Goal: Information Seeking & Learning: Learn about a topic

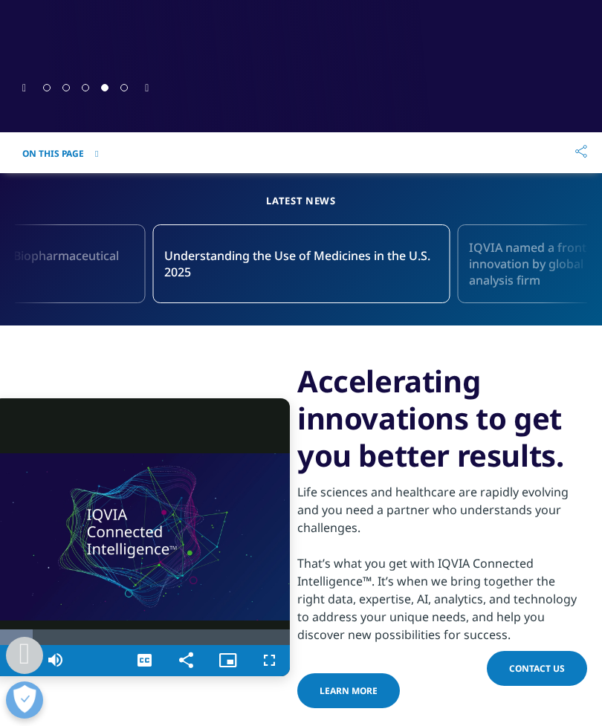
scroll to position [601, 0]
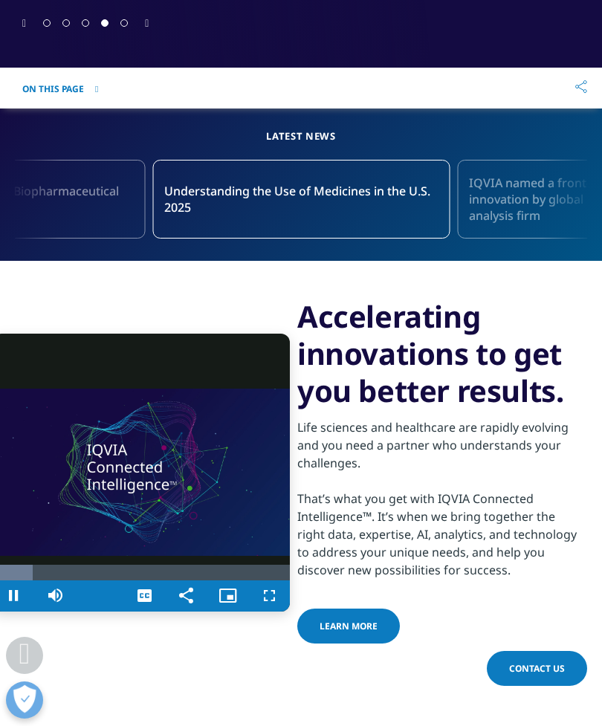
click at [141, 461] on video "Video Player" at bounding box center [141, 473] width 297 height 278
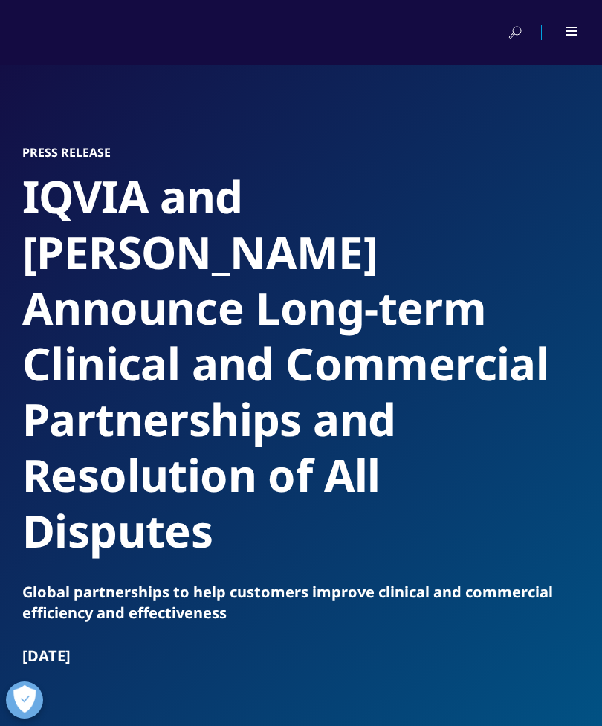
click at [557, 36] on div at bounding box center [561, 32] width 33 height 15
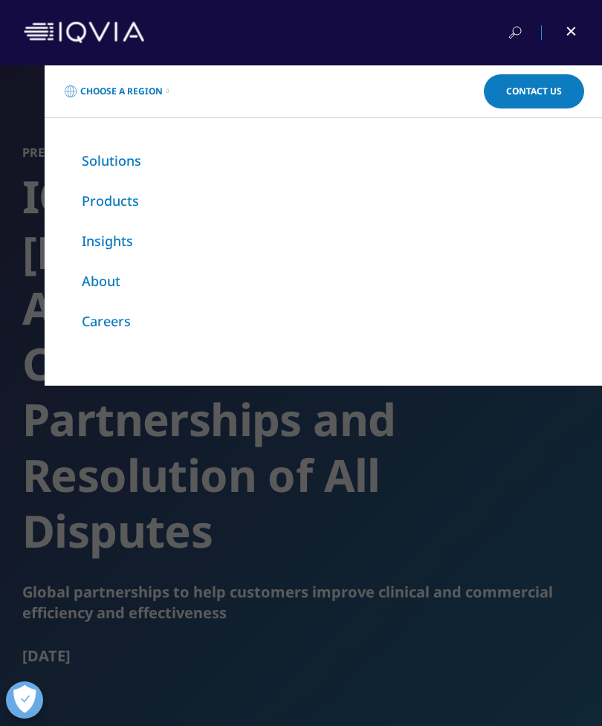
click at [312, 169] on li "Solutions" at bounding box center [323, 161] width 483 height 18
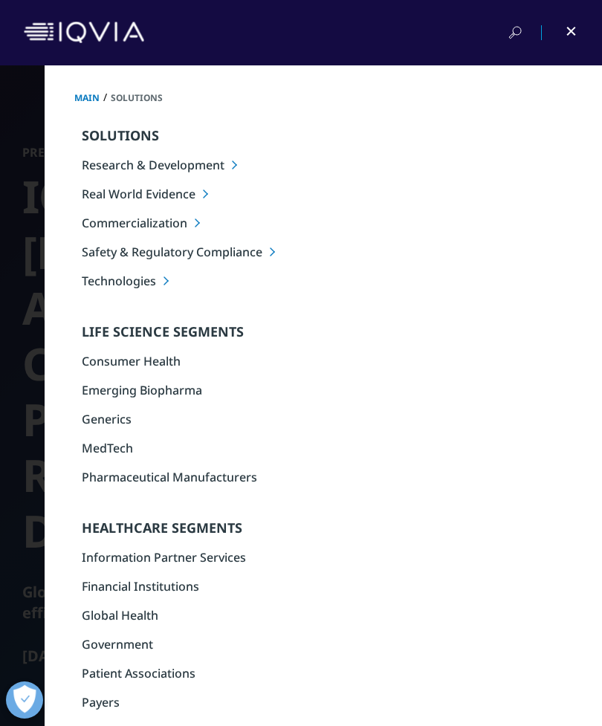
click at [106, 288] on li "Technologies" at bounding box center [342, 281] width 520 height 16
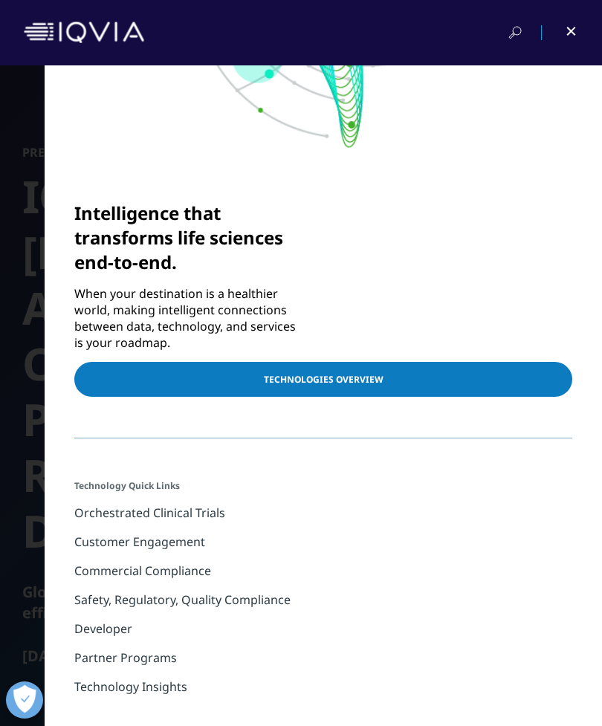
scroll to position [456, 0]
click at [436, 369] on link "TECHNOLOGIES OVERVIEW" at bounding box center [323, 379] width 498 height 35
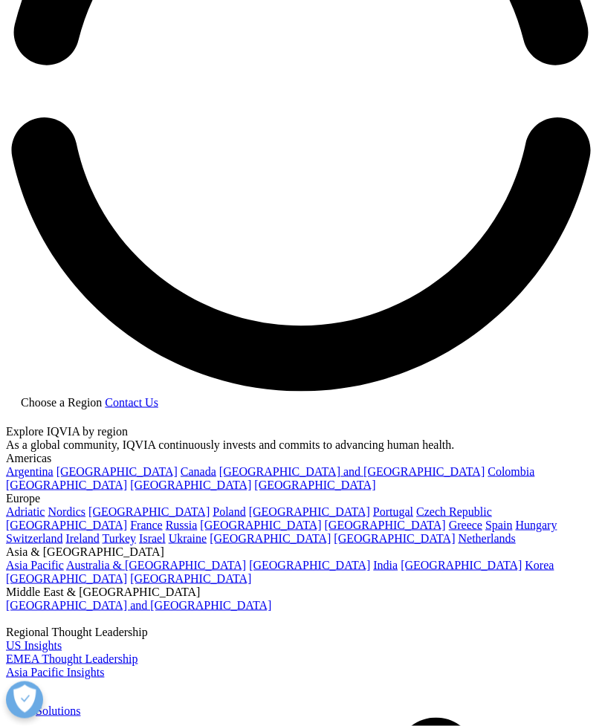
scroll to position [1408, 0]
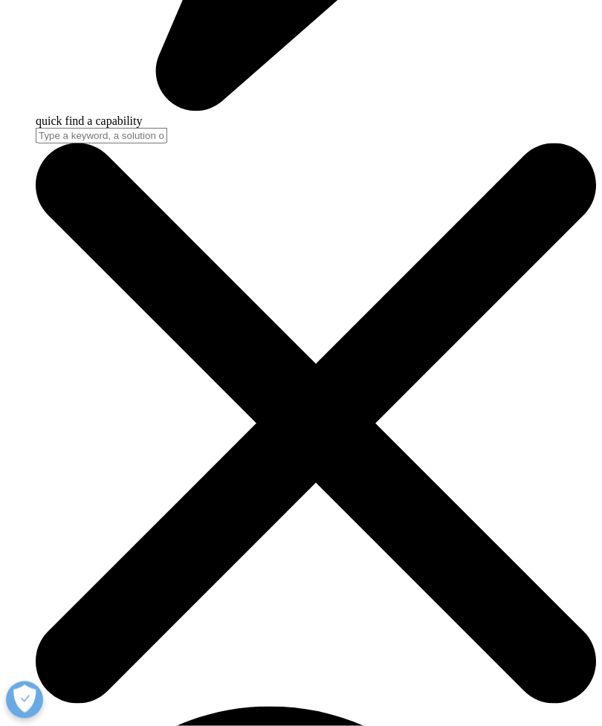
scroll to position [2654, 0]
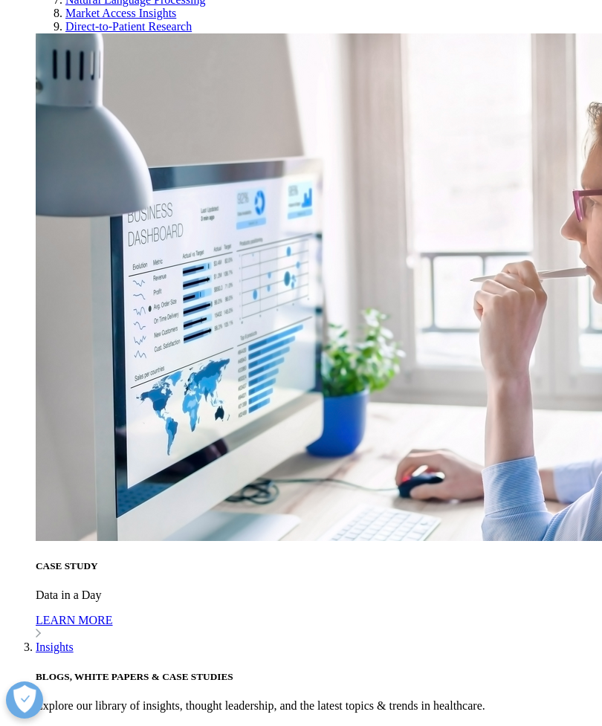
scroll to position [2564, 0]
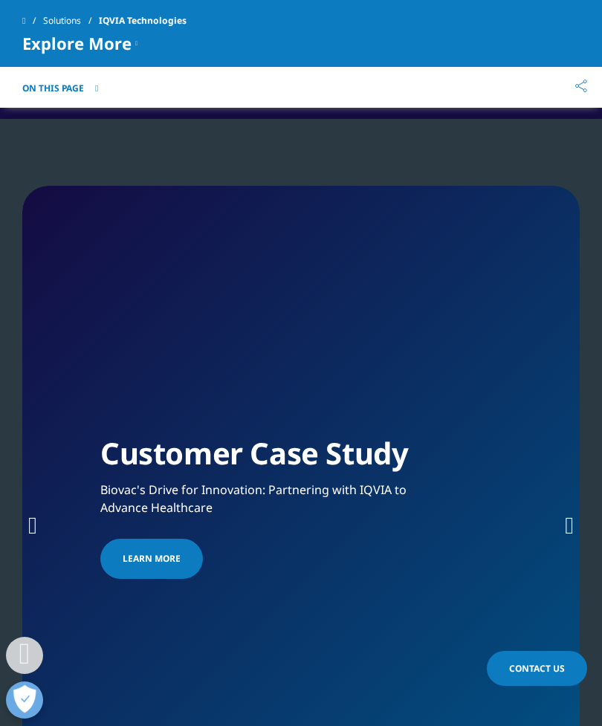
click at [434, 420] on img "1 / 2" at bounding box center [300, 420] width 401 height 0
click at [309, 420] on img "1 / 2" at bounding box center [300, 420] width 401 height 0
click at [308, 420] on img "1 / 2" at bounding box center [300, 420] width 401 height 0
click at [315, 420] on img "1 / 2" at bounding box center [300, 420] width 401 height 0
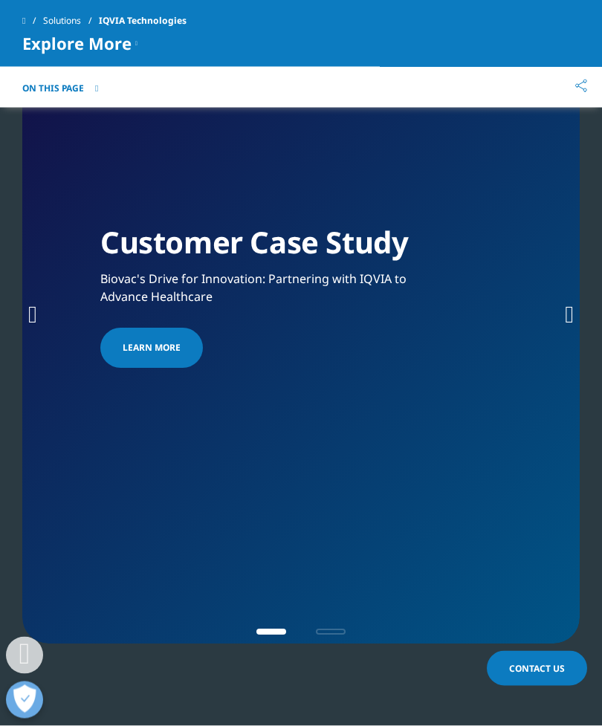
scroll to position [2778, 0]
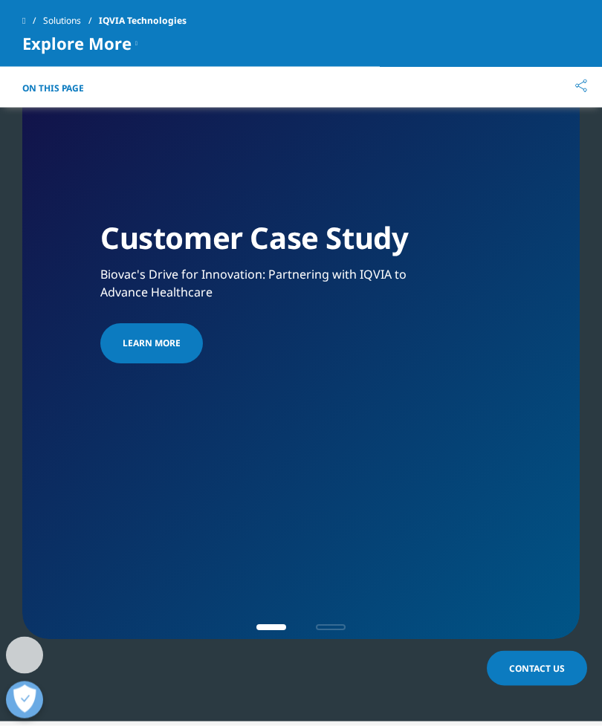
click at [349, 266] on h1 "Customer Case Study" at bounding box center [273, 243] width 346 height 46
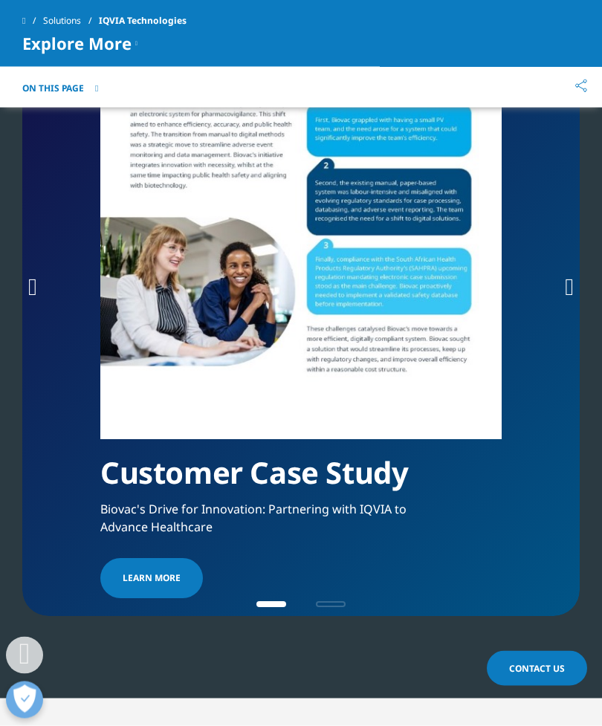
scroll to position [2802, 0]
click at [146, 569] on span "Learn more" at bounding box center [152, 578] width 58 height 18
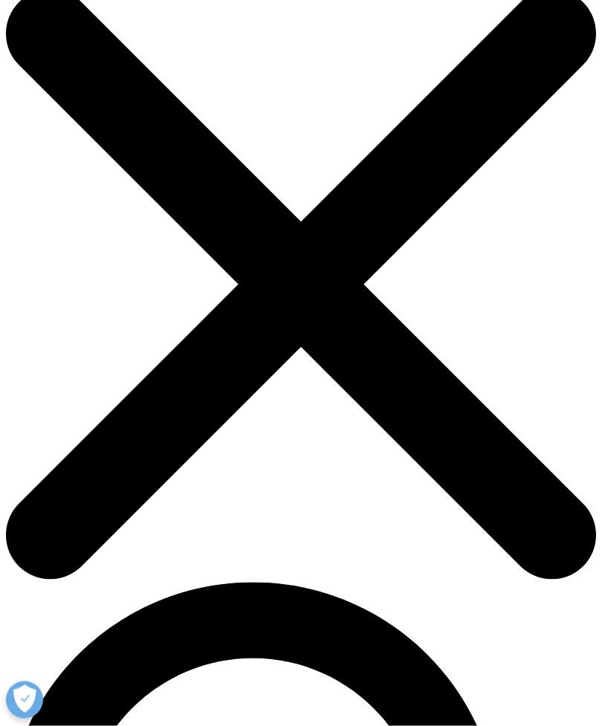
scroll to position [48, 0]
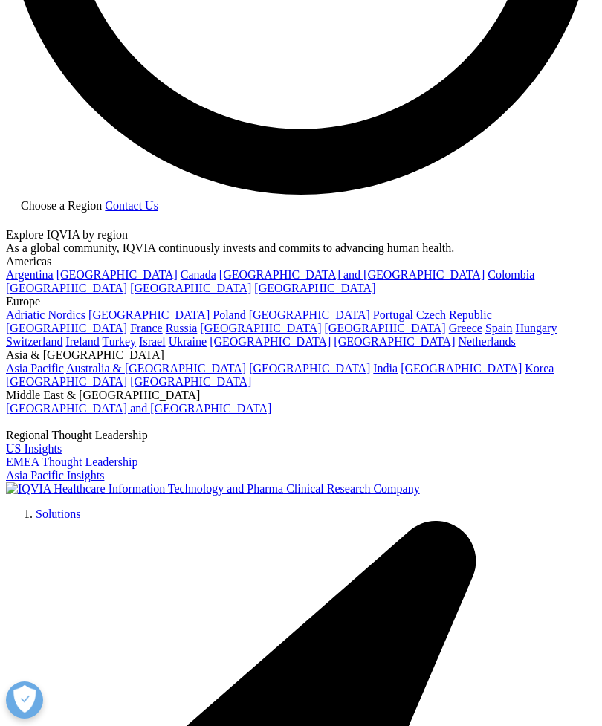
scroll to position [1624, 0]
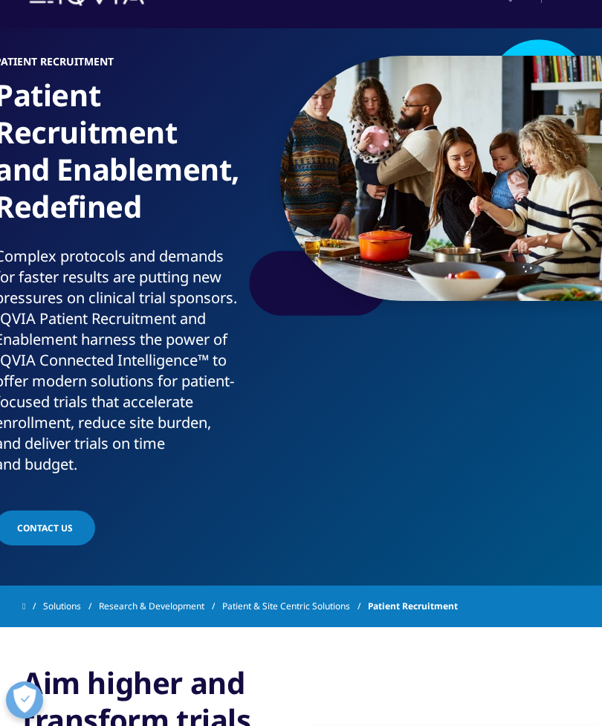
scroll to position [41, 0]
